Goal: Navigation & Orientation: Understand site structure

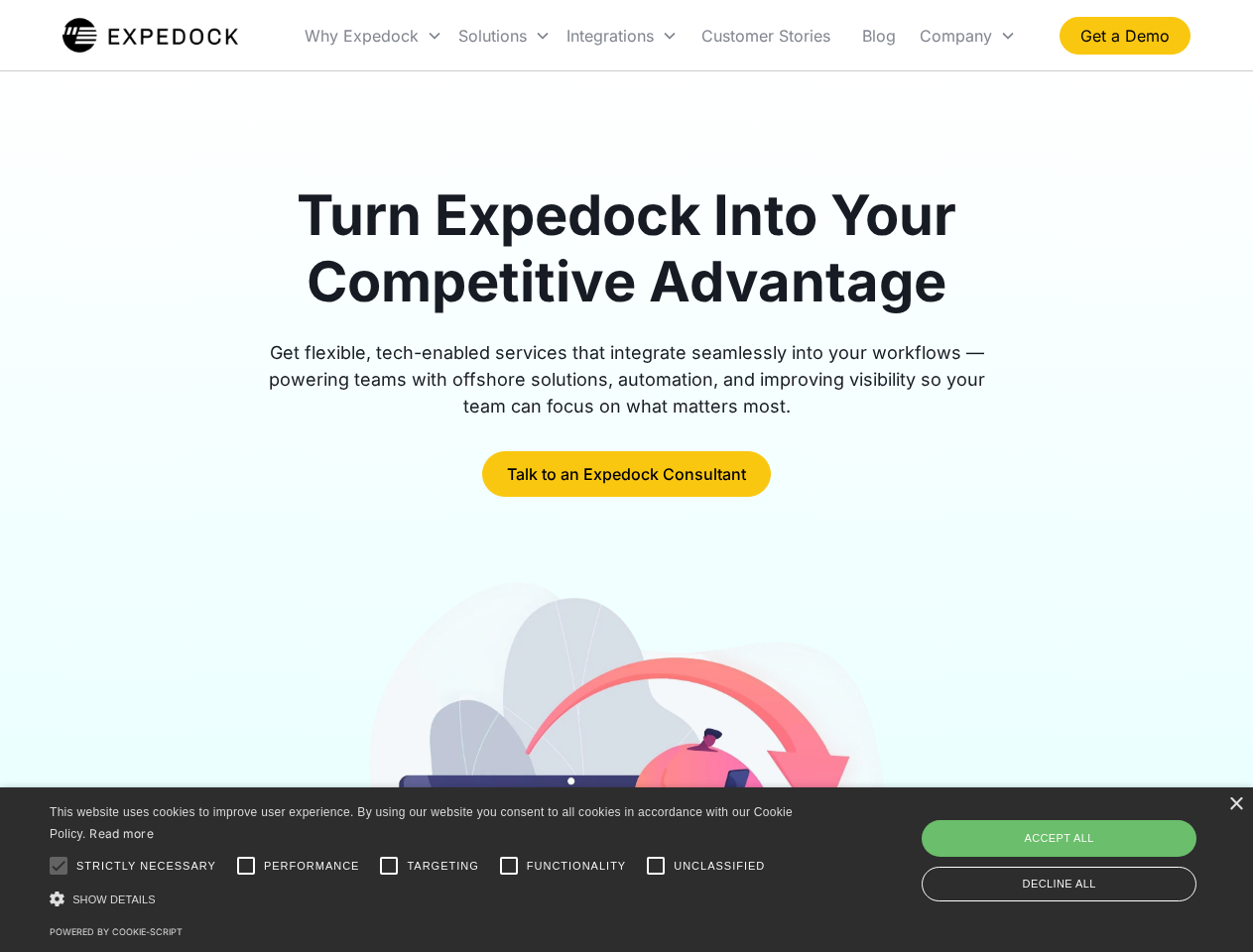
click at [660, 36] on div "Integrations" at bounding box center [622, 36] width 126 height 68
click at [374, 36] on div "Why Expedock" at bounding box center [362, 36] width 115 height 20
click at [504, 36] on div "Solutions" at bounding box center [492, 36] width 69 height 20
click at [622, 36] on div "Integrations" at bounding box center [611, 36] width 88 height 20
click at [967, 36] on div "Company" at bounding box center [955, 36] width 73 height 20
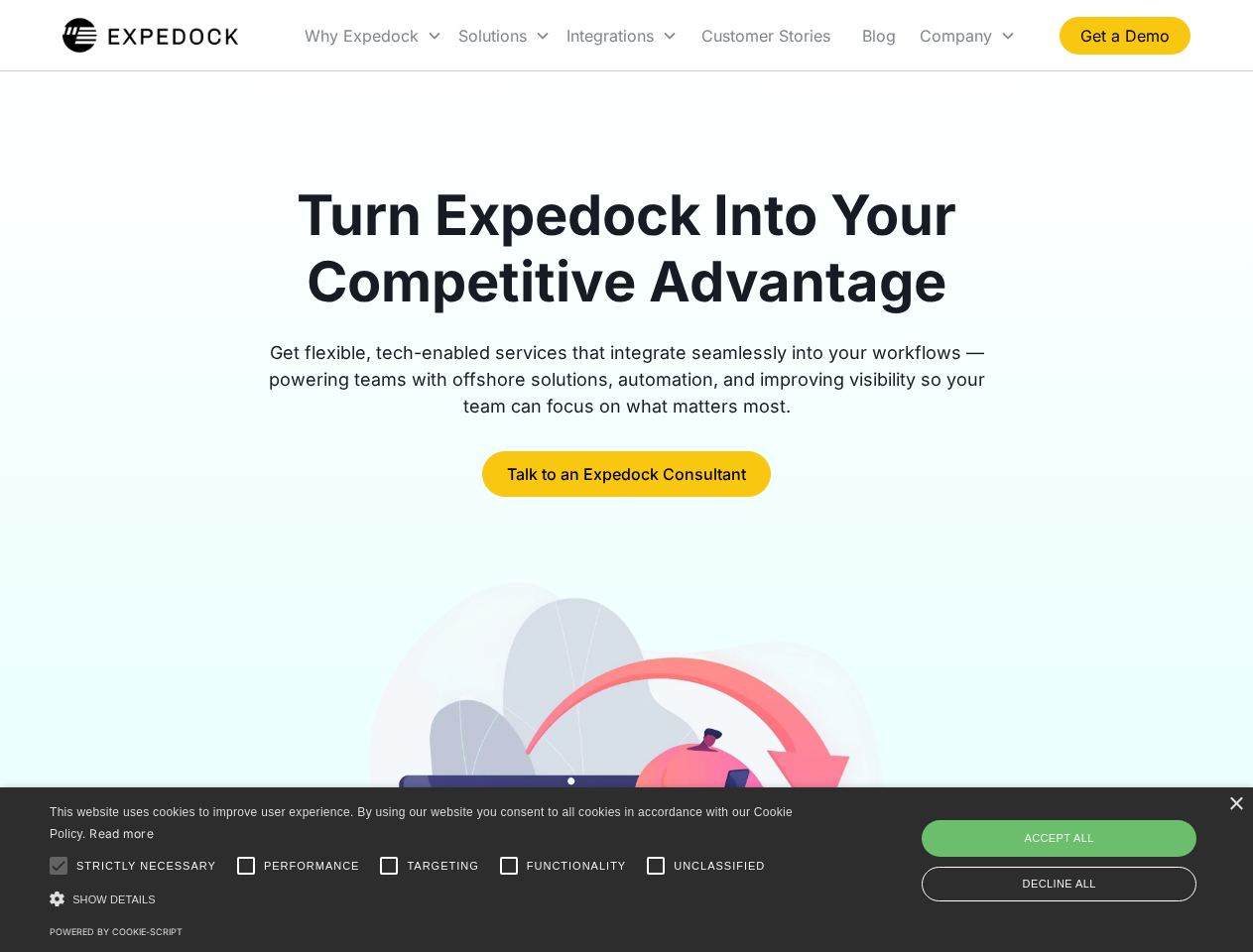
click at [59, 865] on div at bounding box center [59, 865] width 40 height 40
click at [246, 865] on input "Performance" at bounding box center [246, 865] width 40 height 40
checkbox input "true"
click at [388, 865] on input "Targeting" at bounding box center [388, 865] width 40 height 40
checkbox input "true"
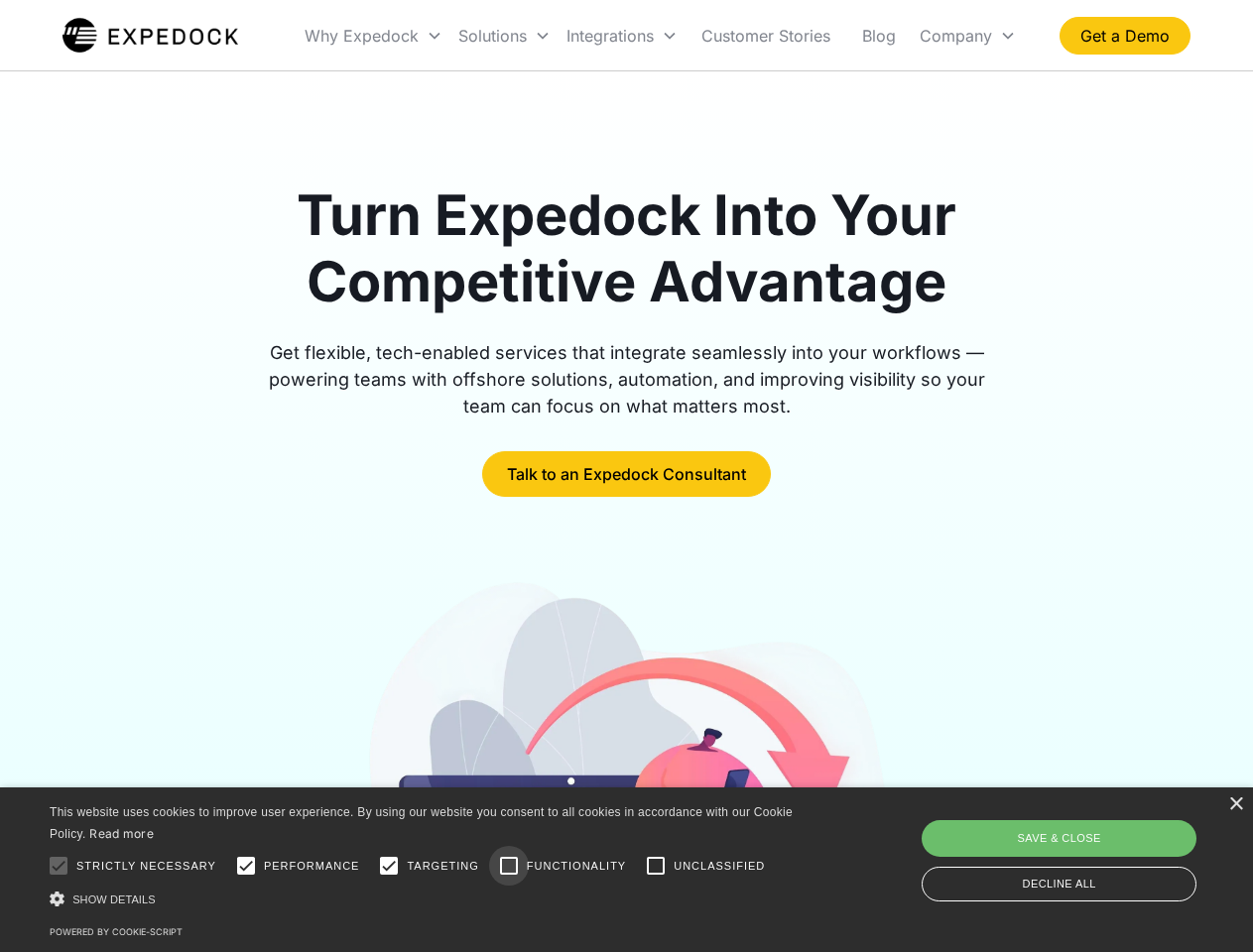
click at [509, 865] on input "Functionality" at bounding box center [509, 865] width 40 height 40
checkbox input "true"
click at [655, 865] on input "Unclassified" at bounding box center [655, 865] width 40 height 40
checkbox input "true"
